Goal: Navigation & Orientation: Find specific page/section

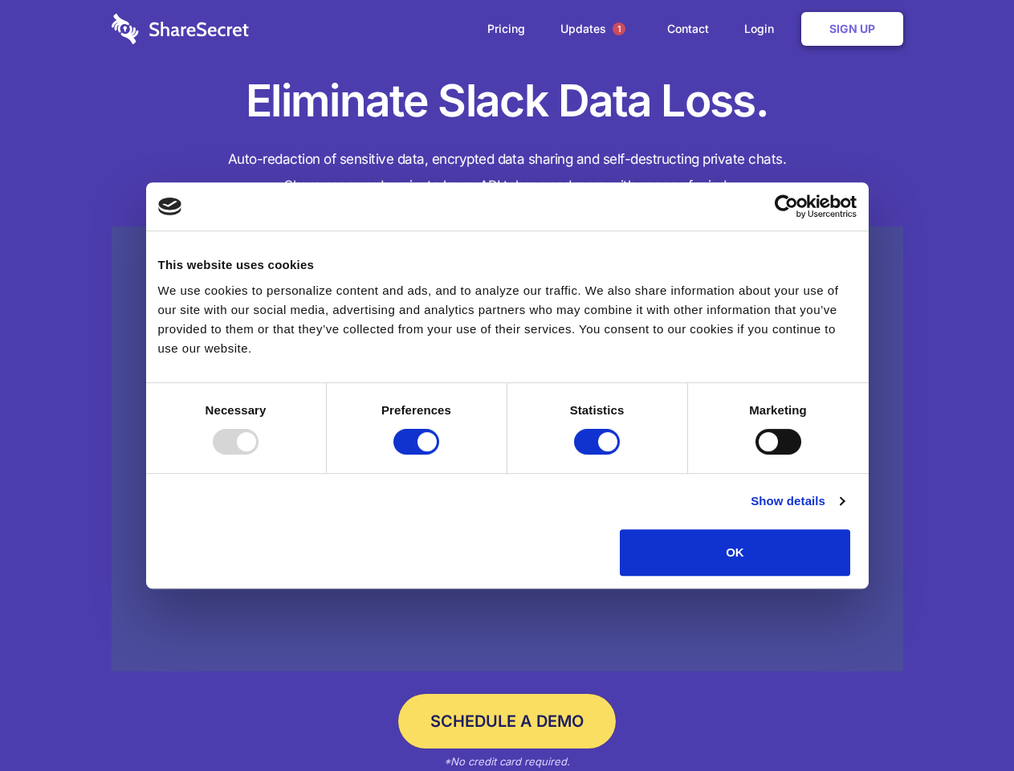
click at [258, 454] on div at bounding box center [236, 442] width 46 height 26
click at [439, 454] on input "Preferences" at bounding box center [416, 442] width 46 height 26
checkbox input "false"
click at [599, 454] on input "Statistics" at bounding box center [597, 442] width 46 height 26
checkbox input "false"
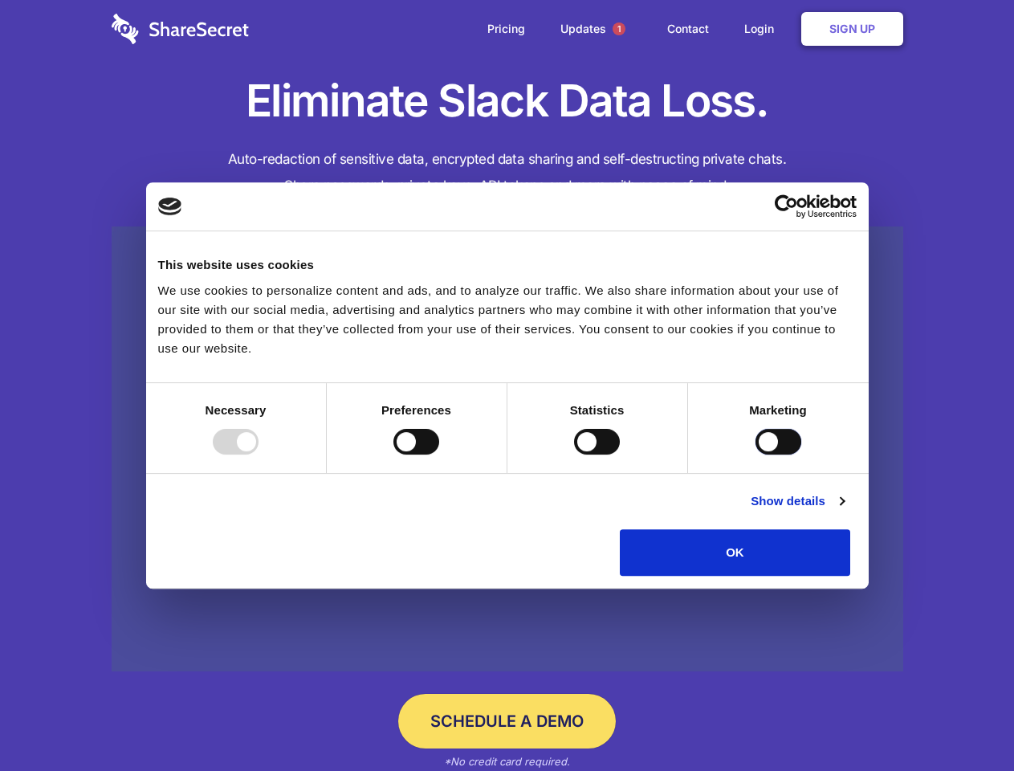
click at [755, 454] on input "Marketing" at bounding box center [778, 442] width 46 height 26
checkbox input "true"
click at [844, 511] on link "Show details" at bounding box center [797, 500] width 93 height 19
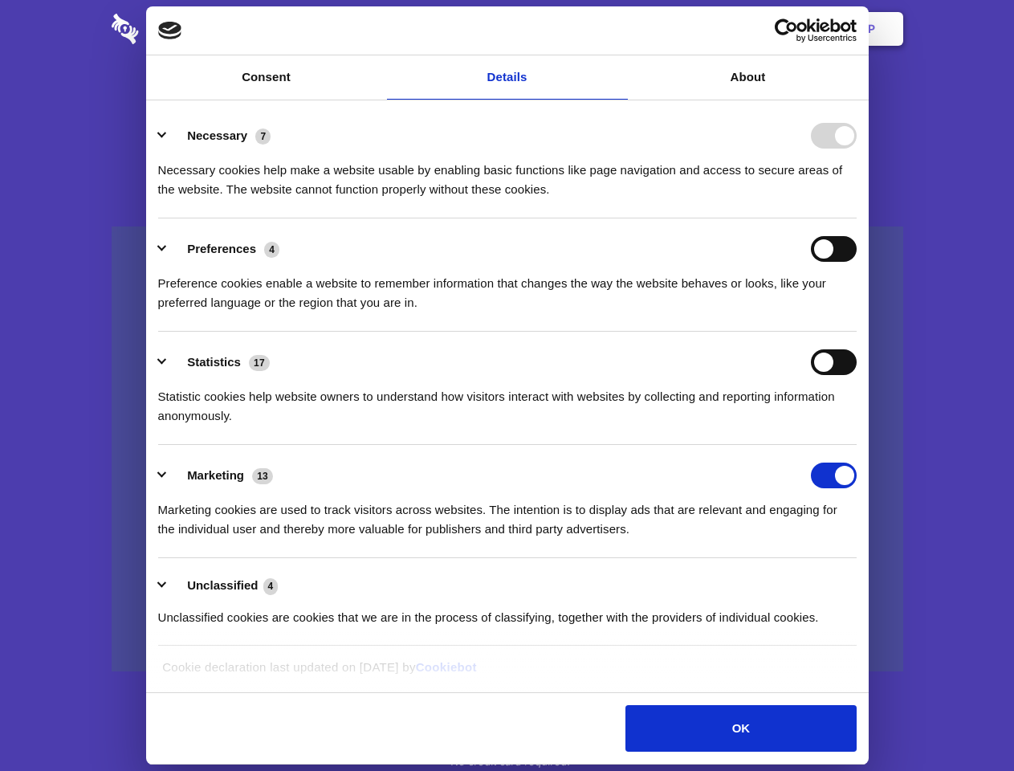
click at [856, 218] on li "Necessary 7 Necessary cookies help make a website usable by enabling basic func…" at bounding box center [507, 161] width 698 height 113
click at [618, 29] on span "1" at bounding box center [618, 28] width 13 height 13
